Goal: Information Seeking & Learning: Get advice/opinions

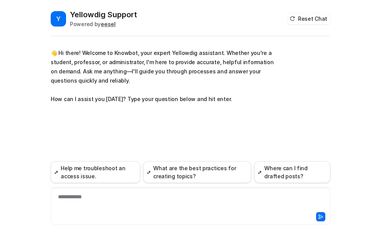
click at [71, 190] on div "**********" at bounding box center [190, 206] width 279 height 37
drag, startPoint x: 70, startPoint y: 197, endPoint x: 126, endPoint y: 200, distance: 55.7
click at [73, 197] on div "**********" at bounding box center [190, 202] width 275 height 18
paste div
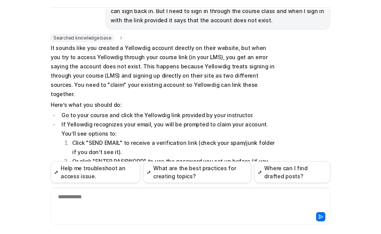
scroll to position [87, 0]
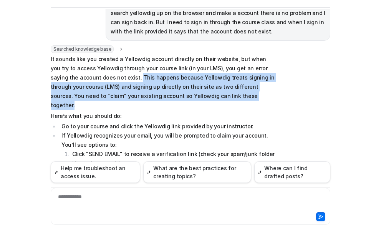
drag, startPoint x: 107, startPoint y: 77, endPoint x: 214, endPoint y: 95, distance: 108.2
click at [214, 95] on p "It sounds like you created a Yellowdig account directly on their website, but w…" at bounding box center [163, 81] width 224 height 55
copy p "This happens because Yellowdig treats signing in through your course (LMS) and …"
click at [224, 100] on p "It sounds like you created a Yellowdig account directly on their website, but w…" at bounding box center [163, 81] width 224 height 55
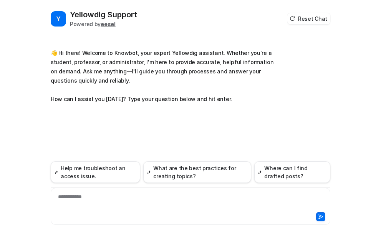
click at [65, 197] on div "**********" at bounding box center [190, 202] width 275 height 18
paste div
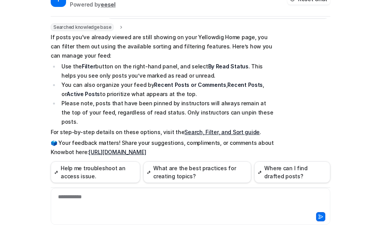
scroll to position [28, 0]
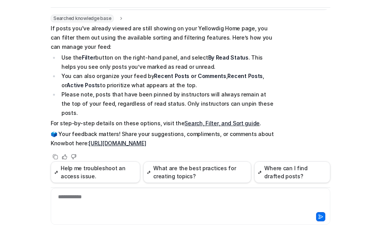
click at [200, 120] on link "Search, Filter, and Sort guide" at bounding box center [221, 123] width 75 height 7
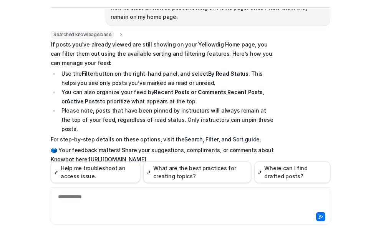
scroll to position [99, 0]
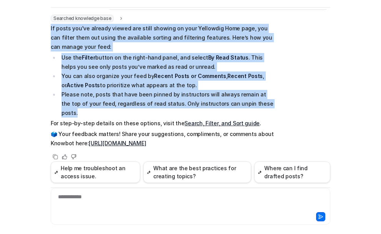
drag, startPoint x: 47, startPoint y: 28, endPoint x: 256, endPoint y: 107, distance: 223.4
click at [256, 107] on div "Y Yellowdig Support Powered by eesel Reset Chat 👋 Hi there! Welcome to Knowbot,…" at bounding box center [190, 93] width 292 height 224
copy span "If posts you've already viewed are still showing on your Yellowdig Home page, y…"
